Goal: Information Seeking & Learning: Understand process/instructions

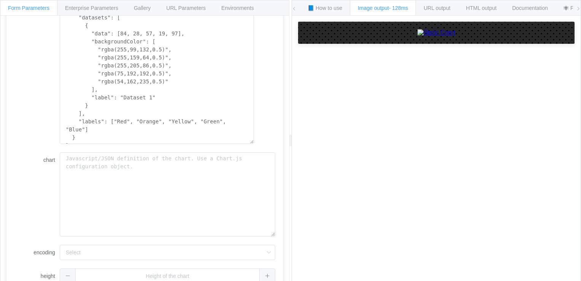
scroll to position [204, 0]
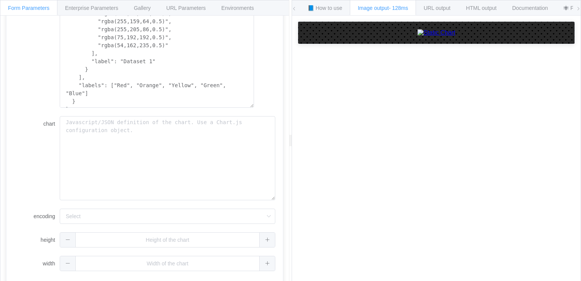
click at [580, 23] on div "How to maximize Image Charts in 3 steps Read the step-by-[PERSON_NAME] to the I…" at bounding box center [436, 154] width 289 height 277
click at [434, 7] on span "URL output" at bounding box center [437, 8] width 27 height 6
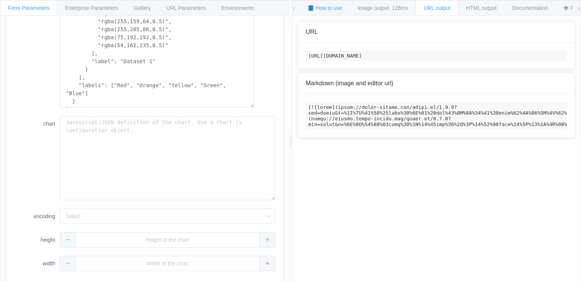
click at [332, 4] on div "📘 How to use" at bounding box center [325, 7] width 51 height 15
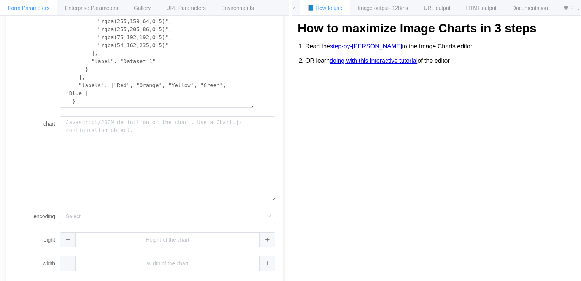
click at [349, 48] on link "step-by-[PERSON_NAME]" at bounding box center [366, 46] width 72 height 7
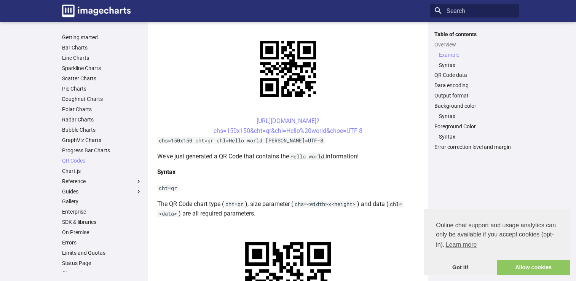
scroll to position [192, 0]
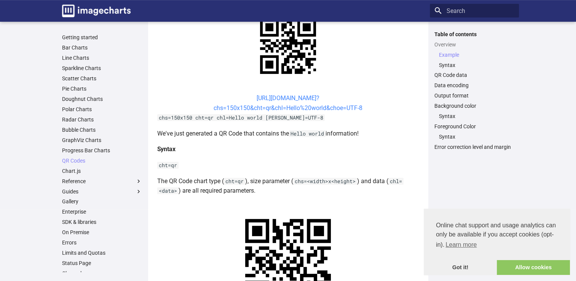
click at [261, 99] on link "https://image-charts.com/chart? chs=150x150&cht=qr&chl=Hello%20world&choe=UTF-8" at bounding box center [287, 102] width 149 height 17
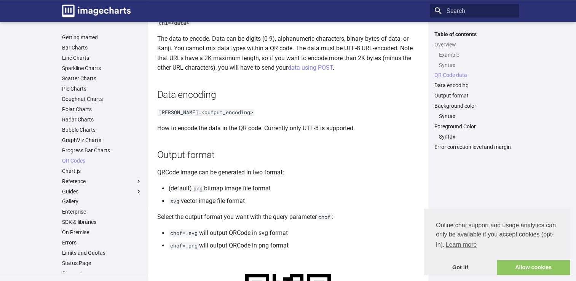
scroll to position [567, 0]
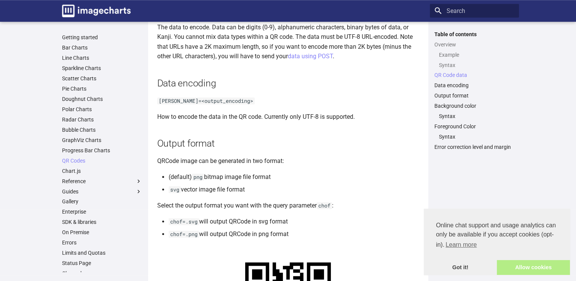
click at [531, 270] on link "Allow cookies" at bounding box center [533, 267] width 73 height 15
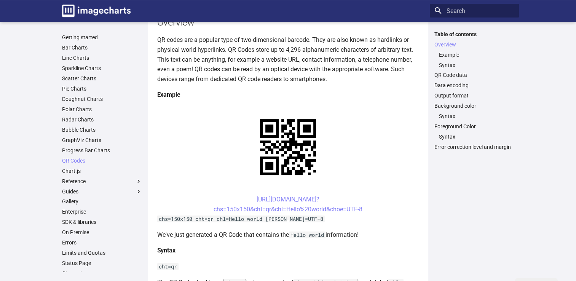
scroll to position [89, 0]
